Goal: Information Seeking & Learning: Learn about a topic

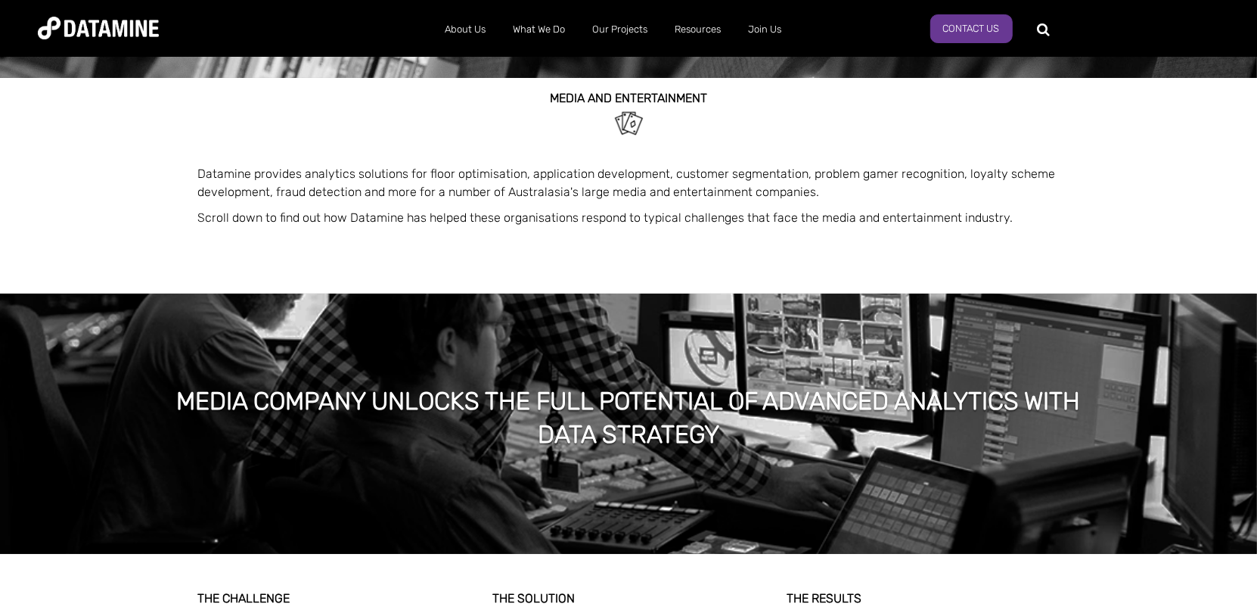
scroll to position [227, 0]
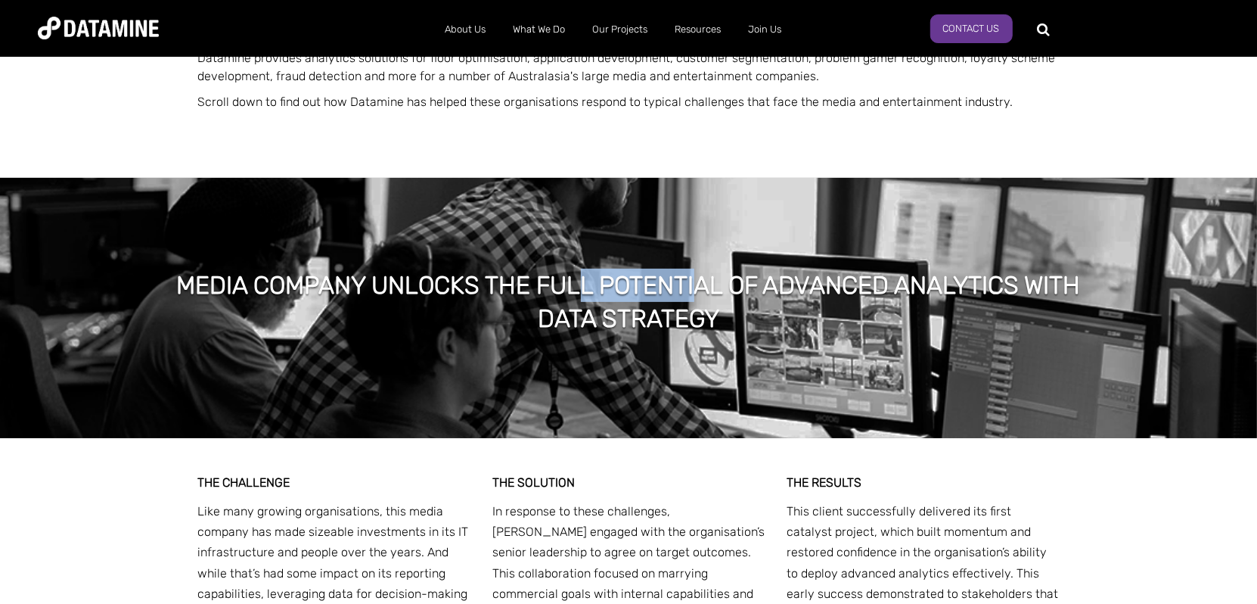
drag, startPoint x: 699, startPoint y: 300, endPoint x: 576, endPoint y: 250, distance: 132.8
click at [576, 250] on div "Media company unlocks the full potential of advanced analytics with data strate…" at bounding box center [628, 308] width 1257 height 261
click at [496, 261] on div "Media company unlocks the full potential of advanced analytics with data strate…" at bounding box center [628, 308] width 1257 height 261
click at [518, 284] on h1 "Media company unlocks the full potential of advanced analytics with data strate…" at bounding box center [628, 302] width 923 height 67
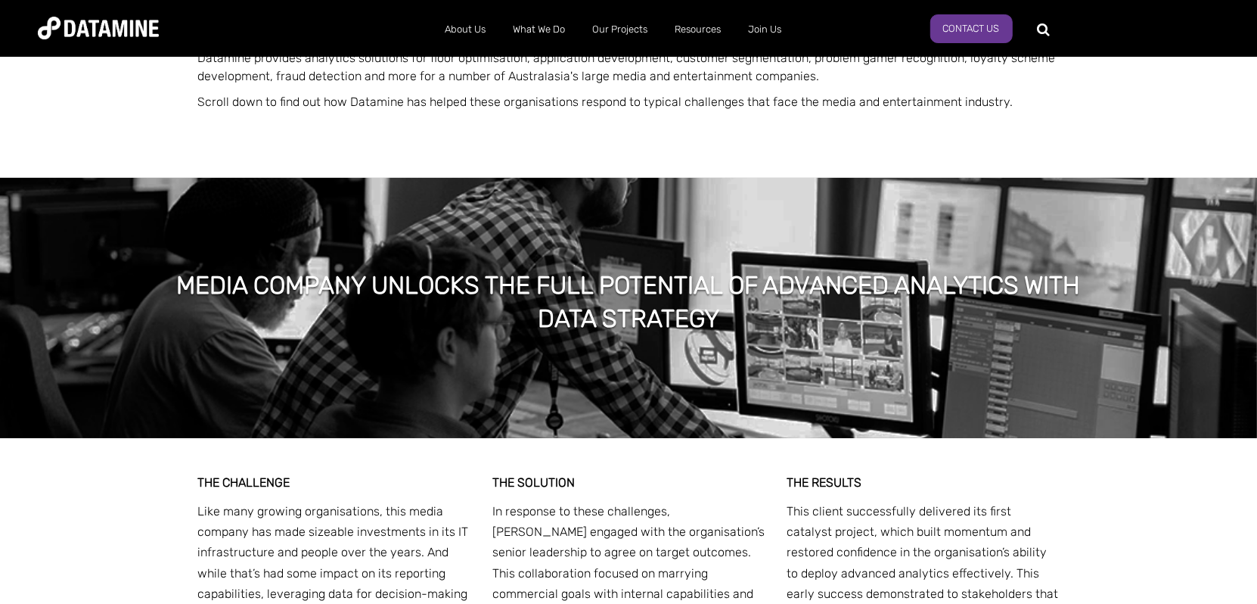
click at [499, 297] on h1 "Media company unlocks the full potential of advanced analytics with data strate…" at bounding box center [628, 302] width 923 height 67
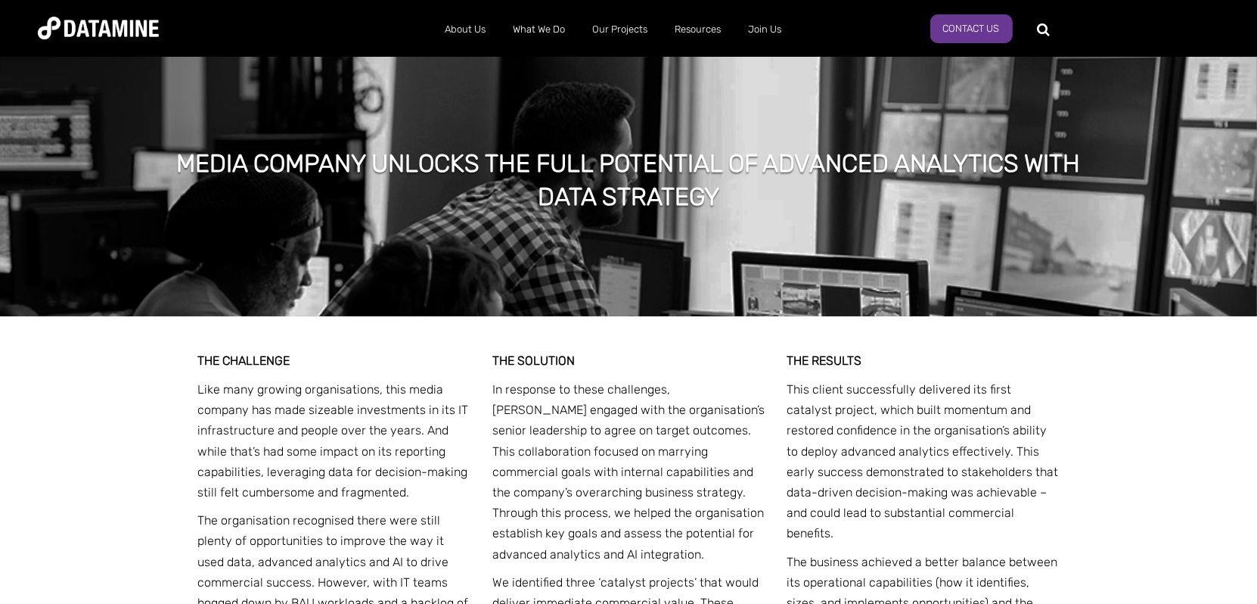
scroll to position [530, 0]
